Goal: Information Seeking & Learning: Understand process/instructions

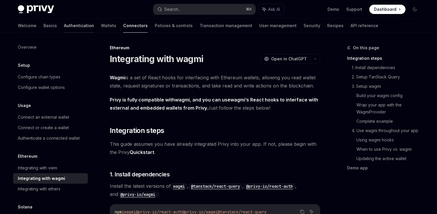
click at [64, 25] on link "Authentication" at bounding box center [79, 26] width 30 height 14
type textarea "*"
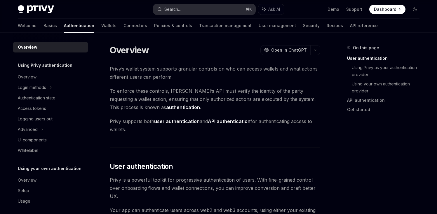
click at [203, 13] on button "Search... ⌘ K" at bounding box center [204, 9] width 102 height 11
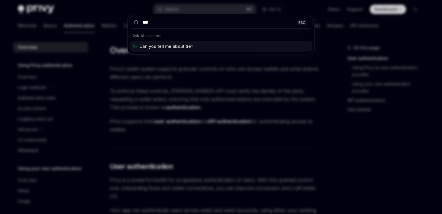
type input "****"
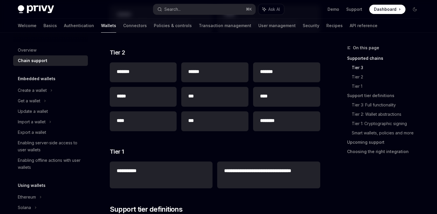
scroll to position [135, 0]
click at [200, 72] on h2 "******" at bounding box center [214, 71] width 53 height 7
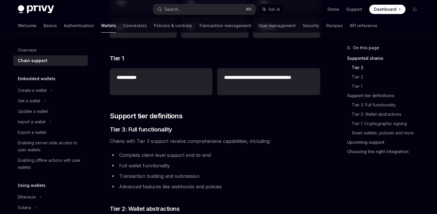
scroll to position [162, 0]
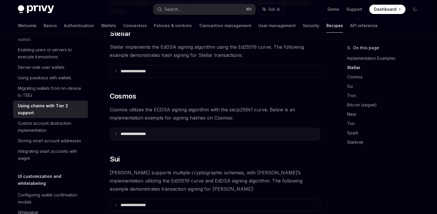
click at [143, 132] on p "**********" at bounding box center [141, 134] width 40 height 5
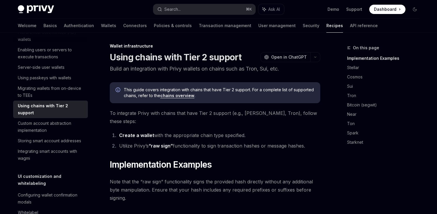
scroll to position [0, 0]
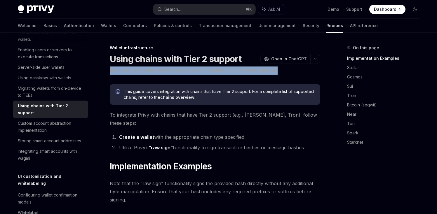
drag, startPoint x: 109, startPoint y: 73, endPoint x: 276, endPoint y: 74, distance: 166.8
click at [183, 96] on link "chains overview" at bounding box center [177, 97] width 34 height 5
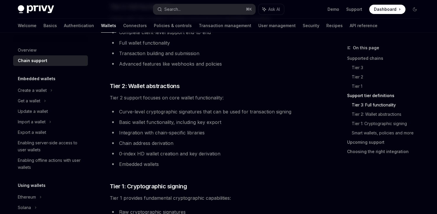
scroll to position [361, 0]
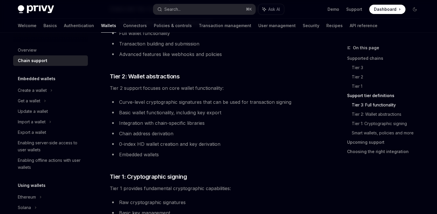
click at [130, 129] on ul "Curve-level cryptographic signatures that can be used for transaction signing B…" at bounding box center [215, 128] width 211 height 61
click at [131, 127] on li "Integration with chain-specific libraries" at bounding box center [215, 123] width 211 height 8
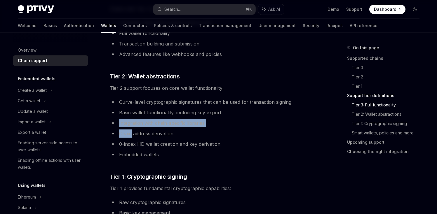
drag, startPoint x: 131, startPoint y: 127, endPoint x: 203, endPoint y: 127, distance: 72.8
click at [203, 127] on ul "Curve-level cryptographic signatures that can be used for transaction signing B…" at bounding box center [215, 128] width 211 height 61
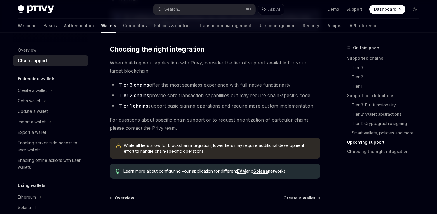
scroll to position [707, 0]
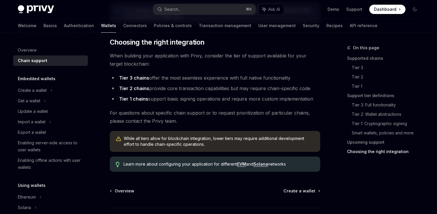
drag, startPoint x: 129, startPoint y: 94, endPoint x: 131, endPoint y: 89, distance: 4.7
click at [129, 93] on ul "Tier 3 chains offer the most seamless experience with full native functionality…" at bounding box center [215, 88] width 211 height 29
click at [131, 88] on strong "Tier 2 chains" at bounding box center [134, 89] width 30 height 6
click at [101, 25] on link "Wallets" at bounding box center [108, 26] width 15 height 14
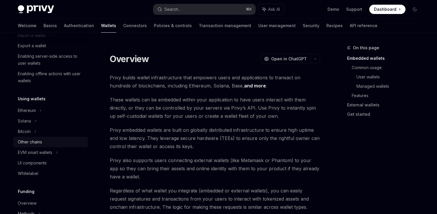
scroll to position [87, 0]
click at [39, 144] on div "Other chains" at bounding box center [30, 141] width 24 height 7
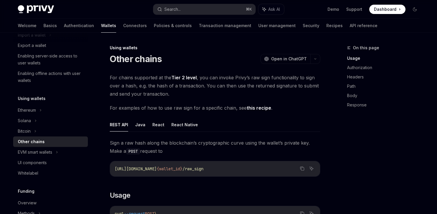
click at [204, 82] on span "For chains supported at the Tier 2 level , you can invoke Privy’s raw sign func…" at bounding box center [215, 86] width 211 height 25
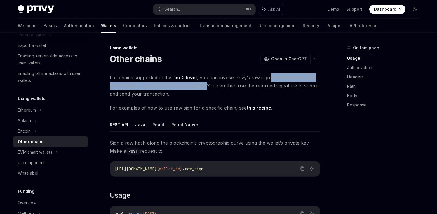
drag, startPoint x: 204, startPoint y: 82, endPoint x: 278, endPoint y: 78, distance: 74.6
click at [278, 78] on span "For chains supported at the Tier 2 level , you can invoke Privy’s raw sign func…" at bounding box center [215, 86] width 211 height 25
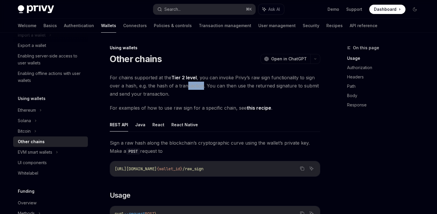
click at [186, 84] on span "For chains supported at the Tier 2 level , you can invoke Privy’s raw sign func…" at bounding box center [215, 86] width 211 height 25
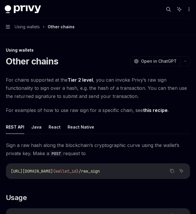
click at [161, 97] on span "For chains supported at the Tier 2 level , you can invoke Privy’s raw sign func…" at bounding box center [98, 88] width 184 height 25
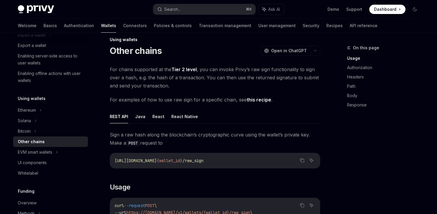
scroll to position [47, 0]
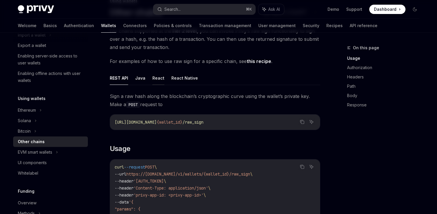
click at [153, 76] on button "React" at bounding box center [159, 78] width 12 height 14
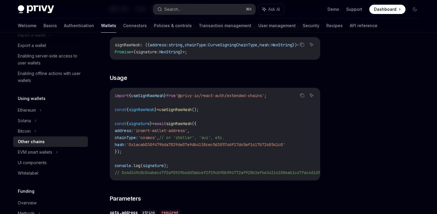
scroll to position [116, 0]
click at [118, 98] on span "import" at bounding box center [122, 95] width 14 height 5
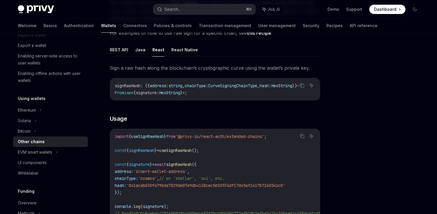
scroll to position [8, 0]
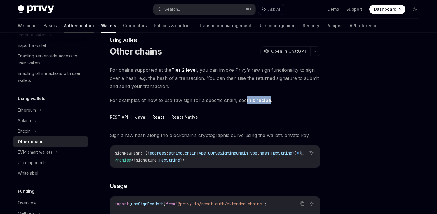
click at [64, 24] on link "Authentication" at bounding box center [79, 26] width 30 height 14
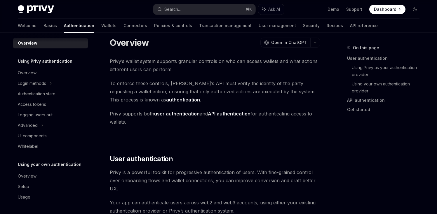
scroll to position [4, 0]
click at [73, 27] on div "Welcome Basics Authentication Wallets Connectors Policies & controls Transactio…" at bounding box center [198, 26] width 360 height 14
click at [101, 23] on link "Wallets" at bounding box center [108, 26] width 15 height 14
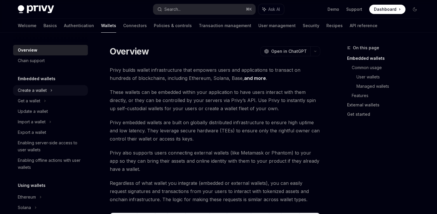
click at [42, 92] on div "Create a wallet" at bounding box center [32, 90] width 29 height 7
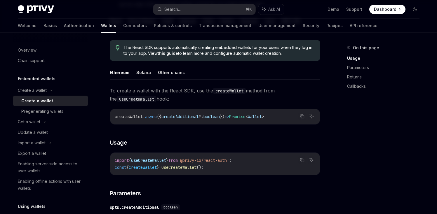
scroll to position [190, 0]
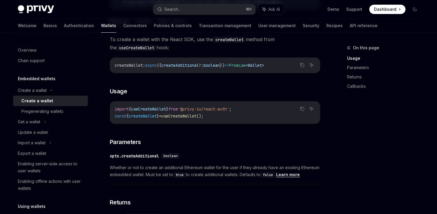
click at [222, 115] on code "import { useCreateWallet } from '@privy-io/react-auth' ; const { createWallet }…" at bounding box center [215, 113] width 201 height 14
drag, startPoint x: 222, startPoint y: 115, endPoint x: 112, endPoint y: 113, distance: 110.2
click at [112, 113] on div "import { useCreateWallet } from '@privy-io/react-auth' ; const { createWallet }…" at bounding box center [215, 113] width 210 height 22
copy code "const { createWallet } = useCreateWallet ();"
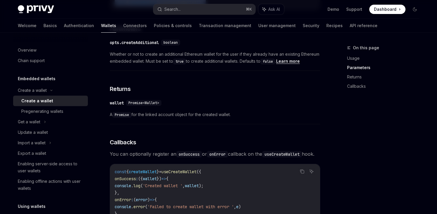
scroll to position [383, 0]
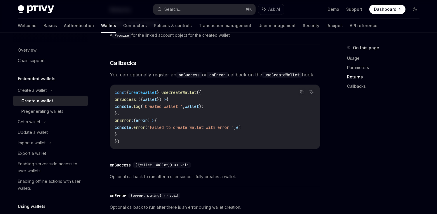
drag, startPoint x: 147, startPoint y: 128, endPoint x: 144, endPoint y: 126, distance: 3.7
click at [136, 123] on span "(" at bounding box center [135, 120] width 2 height 5
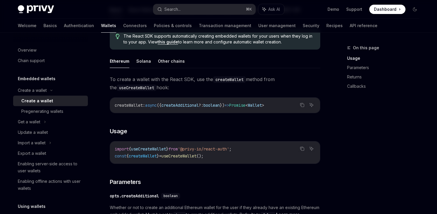
scroll to position [139, 0]
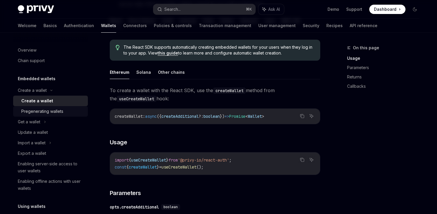
click at [58, 110] on div "Pregenerating wallets" at bounding box center [42, 111] width 42 height 7
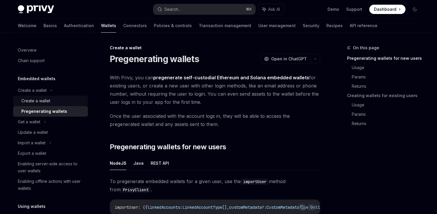
click at [56, 98] on div "Create a wallet" at bounding box center [52, 101] width 63 height 7
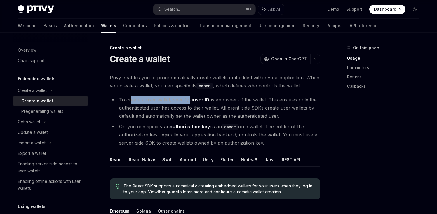
drag, startPoint x: 130, startPoint y: 97, endPoint x: 190, endPoint y: 99, distance: 59.6
click at [190, 99] on li "To create a user wallet, specify a user ID as an owner of the wallet. This ensu…" at bounding box center [215, 108] width 211 height 25
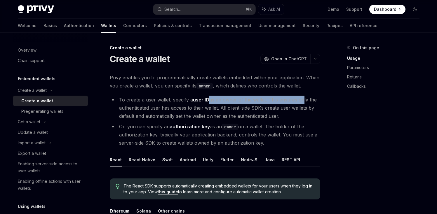
drag, startPoint x: 209, startPoint y: 100, endPoint x: 302, endPoint y: 102, distance: 92.6
click at [302, 102] on li "To create a user wallet, specify a user ID as an owner of the wallet. This ensu…" at bounding box center [215, 108] width 211 height 25
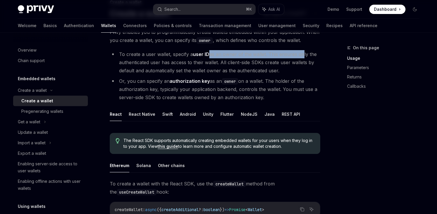
scroll to position [49, 0]
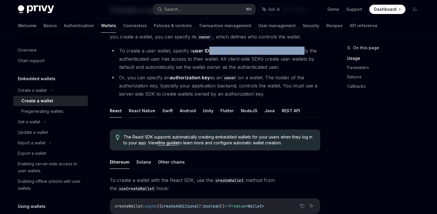
click at [150, 115] on button "React Native" at bounding box center [142, 111] width 27 height 14
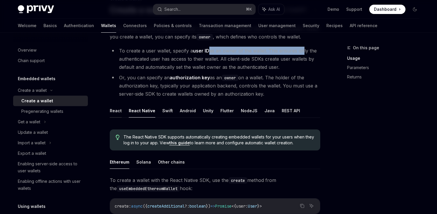
click at [120, 112] on button "React" at bounding box center [116, 111] width 12 height 14
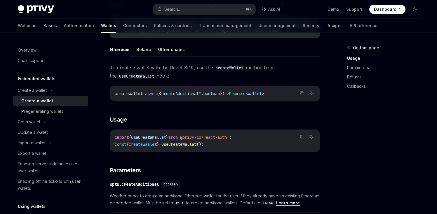
scroll to position [161, 0]
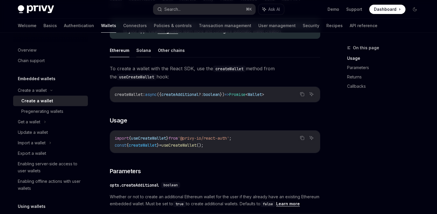
click at [141, 47] on button "Solana" at bounding box center [143, 51] width 15 height 14
type textarea "*"
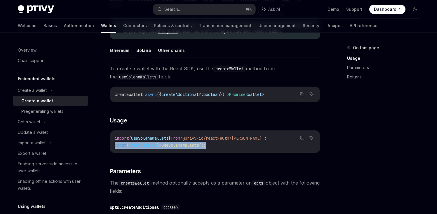
drag, startPoint x: 223, startPoint y: 148, endPoint x: 105, endPoint y: 143, distance: 117.6
click at [105, 143] on div "Create a wallet Create a wallet OpenAI Open in ChatGPT OpenAI Open in ChatGPT P…" at bounding box center [160, 131] width 323 height 496
copy span "const { createWallet } = useSolanaWallets ();"
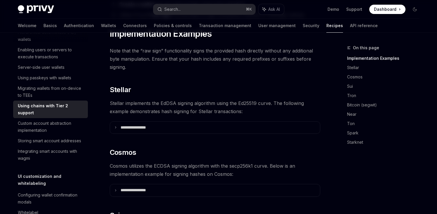
scroll to position [225, 0]
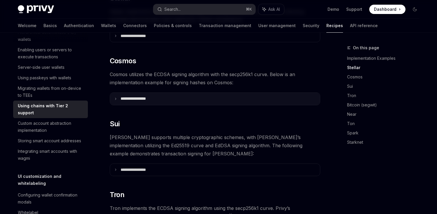
click at [136, 96] on p "**********" at bounding box center [141, 98] width 40 height 5
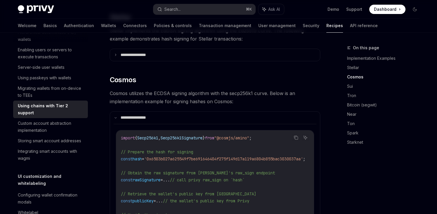
scroll to position [202, 0]
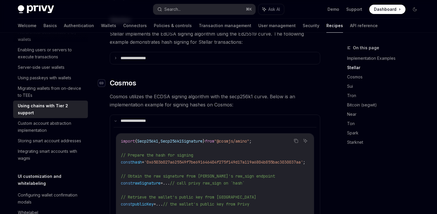
click at [102, 82] on icon "Navigate to header" at bounding box center [102, 84] width 4 height 4
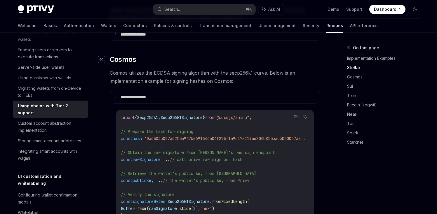
scroll to position [228, 0]
